Goal: Unclear: Browse casually

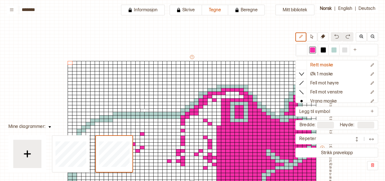
scroll to position [139, 45]
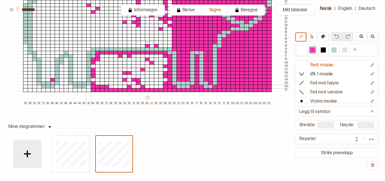
click at [89, 87] on div at bounding box center [88, 87] width 5 height 4
click at [70, 87] on div at bounding box center [70, 87] width 5 height 4
click at [66, 86] on div at bounding box center [66, 87] width 5 height 4
click at [61, 86] on div at bounding box center [61, 87] width 5 height 4
click at [58, 87] on div at bounding box center [57, 87] width 5 height 4
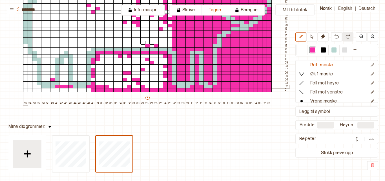
click at [25, 87] on div at bounding box center [25, 87] width 5 height 4
click at [30, 87] on div at bounding box center [30, 87] width 5 height 4
click at [39, 86] on div at bounding box center [39, 87] width 5 height 4
click at [34, 86] on div at bounding box center [34, 87] width 5 height 4
click at [25, 83] on div at bounding box center [25, 83] width 5 height 4
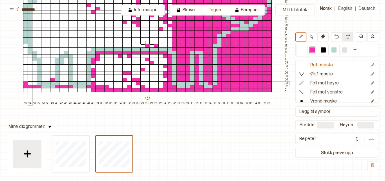
click at [30, 83] on div at bounding box center [30, 83] width 5 height 4
click at [35, 83] on div at bounding box center [34, 83] width 5 height 4
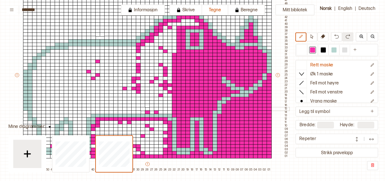
scroll to position [135, 45]
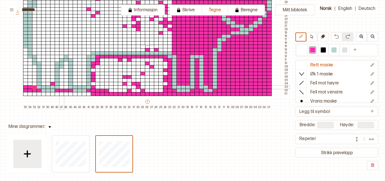
click at [61, 87] on div at bounding box center [61, 87] width 5 height 4
click at [67, 87] on div at bounding box center [66, 87] width 5 height 4
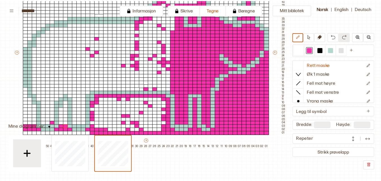
scroll to position [96, 45]
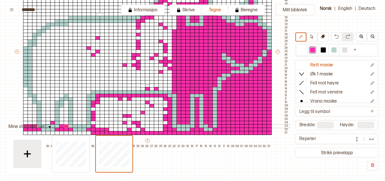
click at [97, 125] on div at bounding box center [97, 126] width 5 height 4
click at [103, 126] on div at bounding box center [102, 126] width 5 height 4
click at [106, 126] on div at bounding box center [106, 126] width 5 height 4
click at [111, 126] on div at bounding box center [111, 126] width 5 height 4
click at [116, 125] on div at bounding box center [115, 126] width 5 height 4
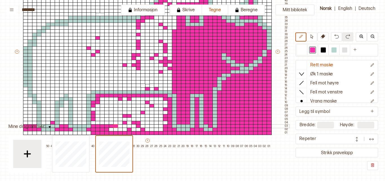
click at [119, 126] on div at bounding box center [120, 126] width 5 height 4
click at [125, 126] on div at bounding box center [124, 126] width 5 height 4
click at [129, 126] on div at bounding box center [129, 126] width 5 height 4
click at [135, 125] on div at bounding box center [133, 126] width 5 height 4
click at [139, 126] on div at bounding box center [138, 126] width 5 height 4
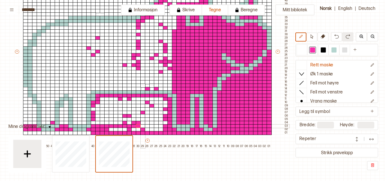
click at [143, 126] on div at bounding box center [142, 126] width 5 height 4
click at [147, 126] on div at bounding box center [147, 126] width 5 height 4
click at [153, 125] on div at bounding box center [151, 126] width 5 height 4
click at [166, 121] on div at bounding box center [165, 123] width 5 height 4
click at [161, 121] on div at bounding box center [161, 123] width 5 height 4
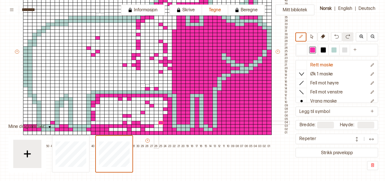
click at [156, 122] on div at bounding box center [156, 123] width 5 height 4
click at [151, 122] on div at bounding box center [151, 123] width 5 height 4
drag, startPoint x: 148, startPoint y: 129, endPoint x: 112, endPoint y: 129, distance: 35.8
click at [112, 129] on div "+ + + + 55 54 53 52 51 50 49 48 47 46 45 44 43 42 41 40 39 38 37 36 35 34 33 32…" at bounding box center [151, 53] width 275 height 190
drag, startPoint x: 89, startPoint y: 133, endPoint x: 48, endPoint y: 130, distance: 41.3
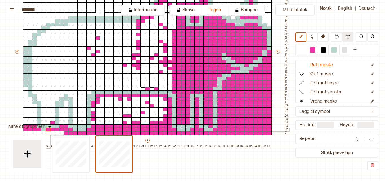
click at [48, 130] on div "+ + + + 55 54 53 52 51 50 49 48 47 46 45 44 43 42 41 40 39 38 37 36 35 34 33 32…" at bounding box center [151, 53] width 275 height 190
click at [335, 40] on button at bounding box center [336, 36] width 11 height 9
drag, startPoint x: 27, startPoint y: 133, endPoint x: 64, endPoint y: 132, distance: 37.0
click at [64, 132] on div "+ + + + 55 54 53 52 51 50 49 48 47 46 45 44 43 42 41 40 39 38 37 36 35 34 33 32…" at bounding box center [151, 53] width 275 height 190
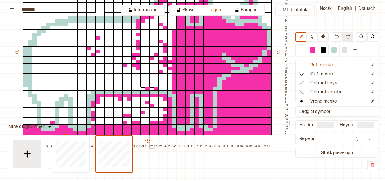
click at [151, 123] on div at bounding box center [151, 123] width 5 height 4
click at [166, 122] on div at bounding box center [165, 123] width 5 height 4
click at [150, 122] on div at bounding box center [151, 123] width 5 height 4
click at [146, 122] on div at bounding box center [147, 123] width 5 height 4
click at [143, 122] on div at bounding box center [142, 123] width 5 height 4
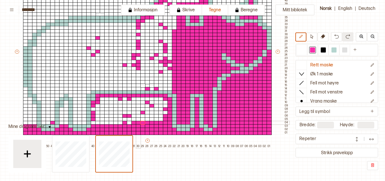
click at [138, 122] on div at bounding box center [138, 123] width 5 height 4
click at [131, 122] on div at bounding box center [129, 123] width 5 height 4
click at [120, 122] on div at bounding box center [120, 123] width 5 height 4
click at [116, 122] on div at bounding box center [115, 123] width 5 height 4
click at [111, 122] on div at bounding box center [111, 123] width 5 height 4
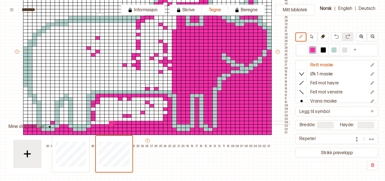
click at [108, 123] on div at bounding box center [106, 123] width 5 height 4
click at [104, 123] on div at bounding box center [106, 123] width 5 height 4
click at [101, 122] on div at bounding box center [102, 123] width 5 height 4
click at [97, 123] on div at bounding box center [97, 123] width 5 height 4
click at [94, 121] on div at bounding box center [93, 123] width 5 height 4
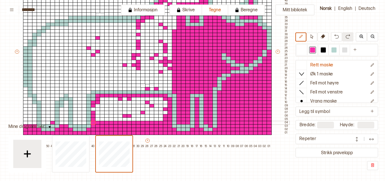
click at [84, 122] on div at bounding box center [84, 123] width 5 height 4
click at [78, 122] on div at bounding box center [79, 123] width 5 height 4
click at [75, 122] on div at bounding box center [75, 123] width 5 height 4
drag, startPoint x: 65, startPoint y: 122, endPoint x: 60, endPoint y: 121, distance: 5.5
click at [65, 122] on div at bounding box center [66, 123] width 5 height 4
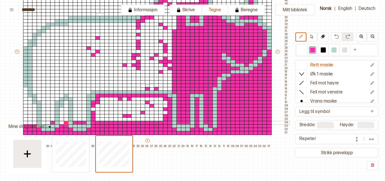
click at [61, 123] on div at bounding box center [61, 123] width 5 height 4
click at [48, 122] on div at bounding box center [48, 123] width 5 height 4
click at [44, 122] on div at bounding box center [43, 123] width 5 height 4
click at [34, 123] on div at bounding box center [34, 123] width 5 height 4
click at [30, 123] on div at bounding box center [30, 123] width 5 height 4
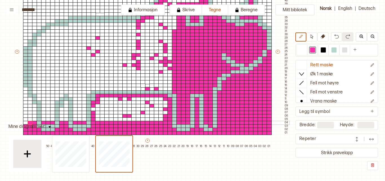
click at [26, 122] on div at bounding box center [25, 123] width 5 height 4
click at [323, 49] on div at bounding box center [323, 49] width 5 height 5
click at [25, 119] on div at bounding box center [25, 119] width 5 height 4
click at [21, 119] on div "+ + + + 55 54 53 52 51 50 49 48 47 46 45 44 43 42 41 40 39 38 37 36 35 34 33 32…" at bounding box center [151, 53] width 275 height 190
click at [46, 126] on button at bounding box center [50, 126] width 8 height 8
